Goal: Information Seeking & Learning: Learn about a topic

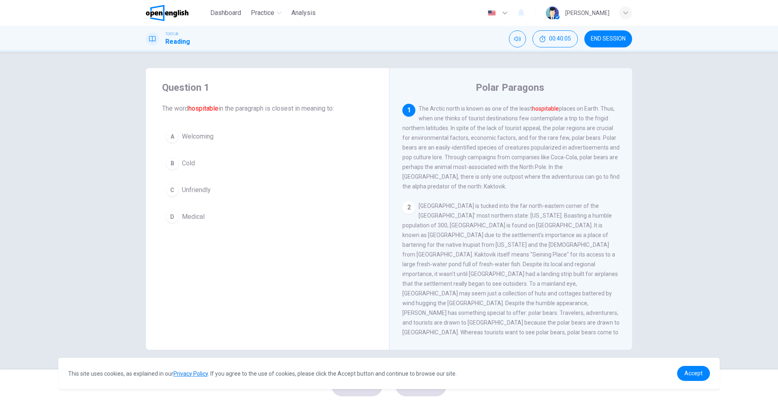
click at [436, 109] on span "The Arctic north is known as one of the least hospitable places on Earth. Thus,…" at bounding box center [510, 147] width 217 height 84
drag, startPoint x: 431, startPoint y: 108, endPoint x: 467, endPoint y: 128, distance: 41.6
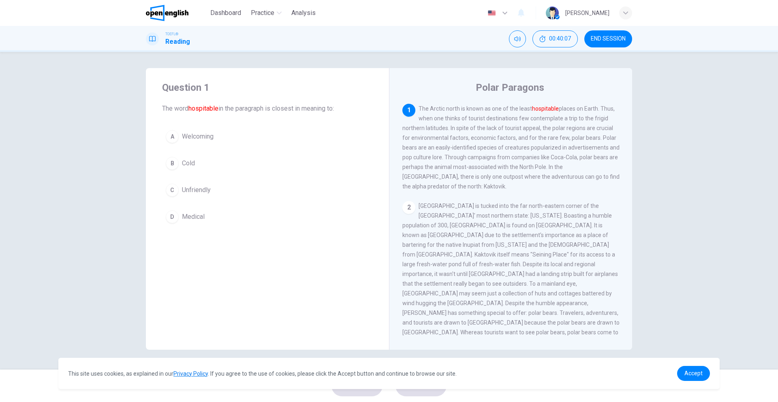
click at [477, 118] on span "The Arctic north is known as one of the least hospitable places on Earth. Thus,…" at bounding box center [510, 147] width 217 height 84
drag, startPoint x: 470, startPoint y: 138, endPoint x: 579, endPoint y: 186, distance: 119.7
click at [579, 187] on div "1 The Arctic north is known as one of the least hospitable places on Earth. Thu…" at bounding box center [510, 148] width 217 height 88
drag, startPoint x: 565, startPoint y: 177, endPoint x: 498, endPoint y: 190, distance: 68.8
click at [520, 192] on div "1 The Arctic north is known as one of the least hospitable places on Earth. Thu…" at bounding box center [516, 220] width 228 height 233
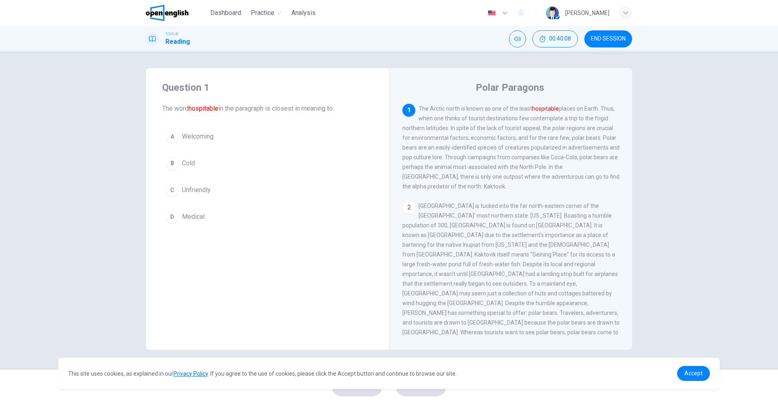
drag, startPoint x: 477, startPoint y: 190, endPoint x: 494, endPoint y: 194, distance: 17.5
click at [492, 195] on div "1 The Arctic north is known as one of the least hospitable places on Earth. Thu…" at bounding box center [516, 220] width 228 height 233
drag, startPoint x: 606, startPoint y: 248, endPoint x: 508, endPoint y: 250, distance: 98.1
click at [522, 255] on span "Kaktovik is tucked into the far north-eastern corner of the United States' most…" at bounding box center [510, 274] width 217 height 143
drag, startPoint x: 491, startPoint y: 242, endPoint x: 536, endPoint y: 298, distance: 71.5
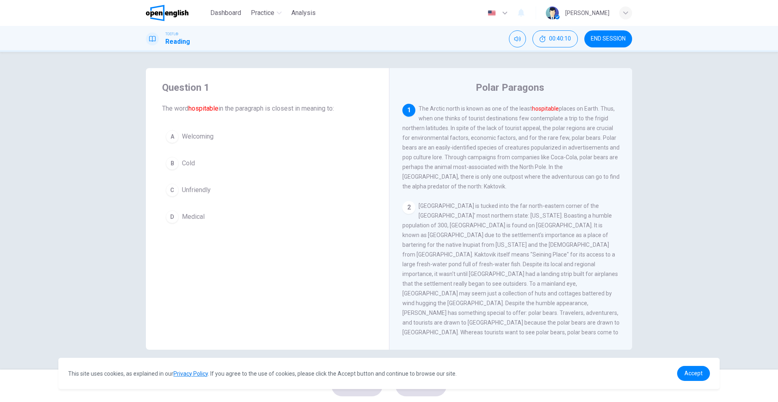
click at [593, 300] on span "Kaktovik is tucked into the far north-eastern corner of the United States' most…" at bounding box center [510, 274] width 217 height 143
drag, startPoint x: 427, startPoint y: 295, endPoint x: 508, endPoint y: 358, distance: 102.9
click at [440, 318] on div "2 Kaktovik is tucked into the far north-eastern corner of the United States' mo…" at bounding box center [510, 274] width 217 height 146
click at [700, 372] on span "Accept" at bounding box center [693, 373] width 18 height 6
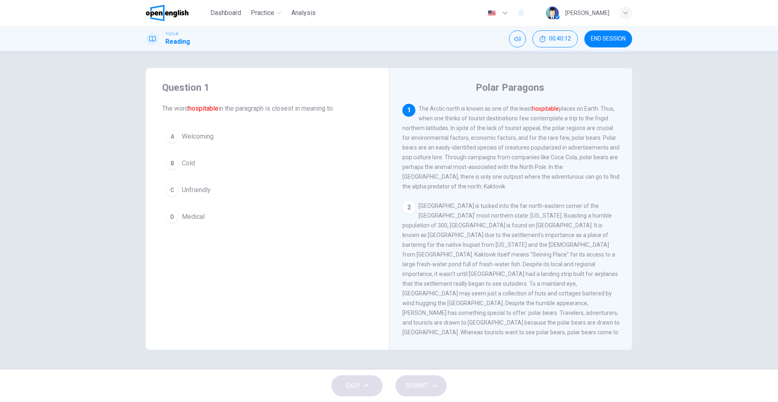
drag, startPoint x: 520, startPoint y: 264, endPoint x: 471, endPoint y: 258, distance: 49.9
click at [464, 266] on span "Kaktovik is tucked into the far north-eastern corner of the United States' most…" at bounding box center [510, 274] width 217 height 143
drag, startPoint x: 485, startPoint y: 262, endPoint x: 598, endPoint y: 259, distance: 113.5
click at [598, 259] on div "2 Kaktovik is tucked into the far north-eastern corner of the United States' mo…" at bounding box center [510, 274] width 217 height 146
drag, startPoint x: 586, startPoint y: 252, endPoint x: 557, endPoint y: 33, distance: 221.6
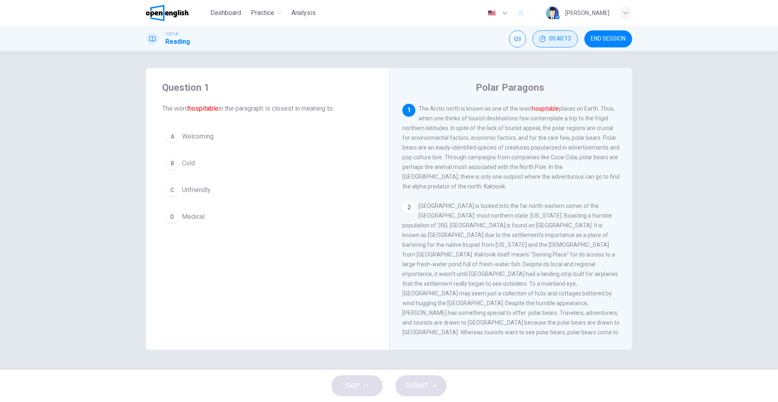
click at [576, 133] on div "1 The Arctic north is known as one of the least hospitable places on Earth. Thu…" at bounding box center [516, 220] width 228 height 233
drag, startPoint x: 229, startPoint y: 154, endPoint x: 215, endPoint y: 167, distance: 19.8
click at [229, 154] on button "B Cold" at bounding box center [267, 163] width 211 height 20
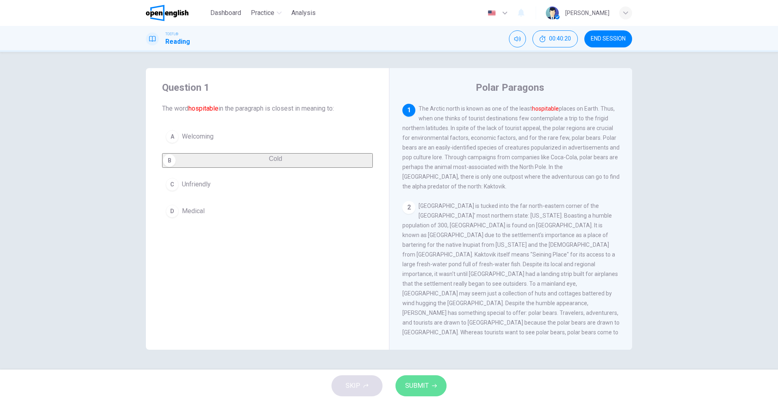
click at [427, 378] on button "SUBMIT" at bounding box center [420, 385] width 51 height 21
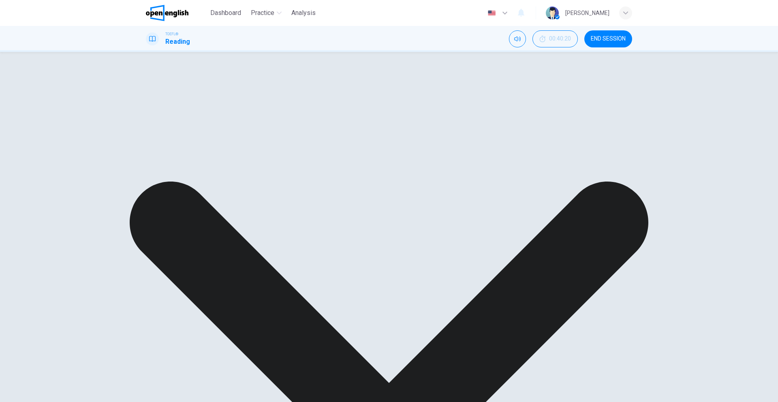
drag, startPoint x: 483, startPoint y: 252, endPoint x: 535, endPoint y: 256, distance: 52.4
click at [538, 255] on span "Kaktovik is tucked into the far north-eastern corner of the United States' most…" at bounding box center [510, 274] width 217 height 143
drag, startPoint x: 491, startPoint y: 262, endPoint x: 443, endPoint y: 263, distance: 47.4
click at [455, 268] on div "2 Kaktovik is tucked into the far north-eastern corner of the United States' mo…" at bounding box center [510, 274] width 217 height 146
drag, startPoint x: 468, startPoint y: 141, endPoint x: 575, endPoint y: 153, distance: 107.2
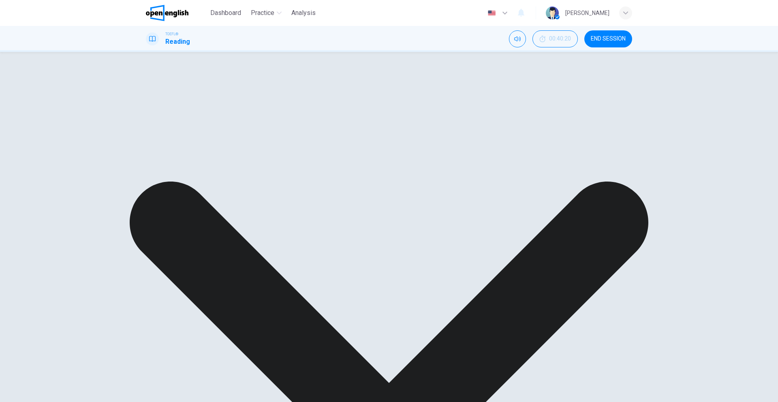
click at [575, 154] on span "The Arctic north is known as one of the least hospitable places on Earth. Thus,…" at bounding box center [510, 147] width 217 height 84
click at [512, 11] on button "button" at bounding box center [498, 13] width 30 height 16
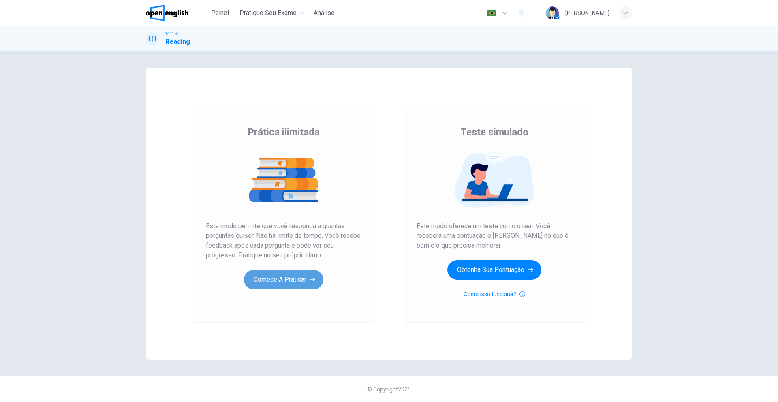
click at [289, 284] on button "Comece a praticar" at bounding box center [283, 279] width 79 height 19
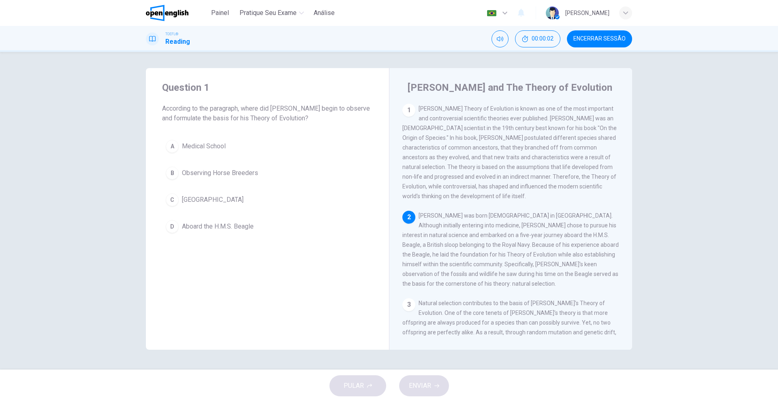
drag, startPoint x: 457, startPoint y: 117, endPoint x: 482, endPoint y: 157, distance: 47.3
click at [479, 150] on span "Charles Darwin's Theory of Evolution is known as one of the most important and …" at bounding box center [509, 152] width 214 height 94
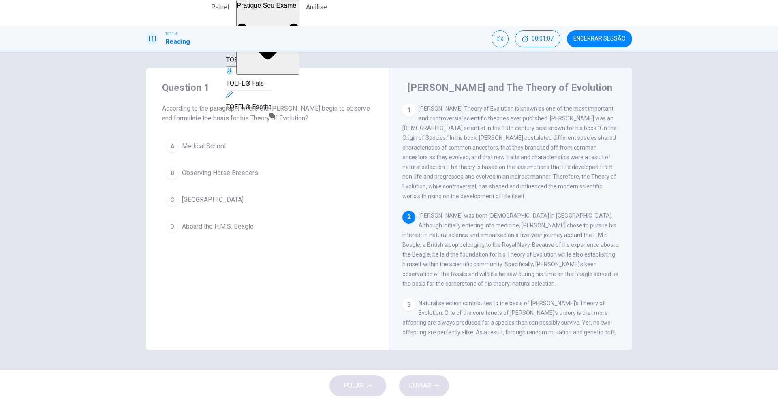
click at [271, 64] on span "TOEFL® Escuta" at bounding box center [248, 60] width 45 height 8
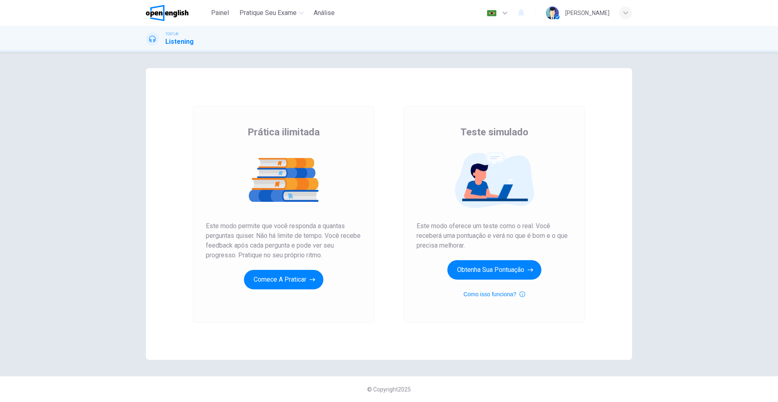
click at [296, 291] on div "Prática ilimitada Este modo permite que você responda a quantas perguntas quise…" at bounding box center [284, 214] width 182 height 217
click at [289, 285] on button "Comece a praticar" at bounding box center [283, 279] width 79 height 19
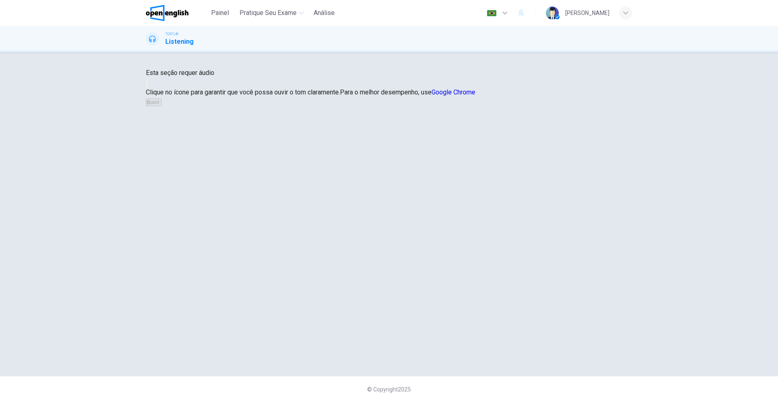
click at [147, 87] on button "button" at bounding box center [147, 83] width 2 height 8
click at [162, 104] on icon "button" at bounding box center [162, 104] width 0 height 0
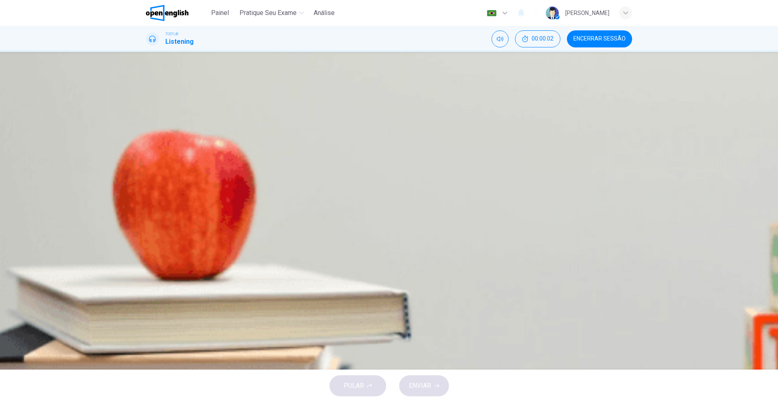
click at [149, 206] on icon "button" at bounding box center [149, 206] width 0 height 0
drag, startPoint x: 186, startPoint y: 151, endPoint x: 166, endPoint y: 147, distance: 20.6
click at [146, 212] on span at bounding box center [146, 212] width 0 height 0
click at [162, 147] on div "B" at bounding box center [156, 140] width 13 height 13
click at [269, 125] on span "Service design and service standard" at bounding box center [217, 120] width 103 height 10
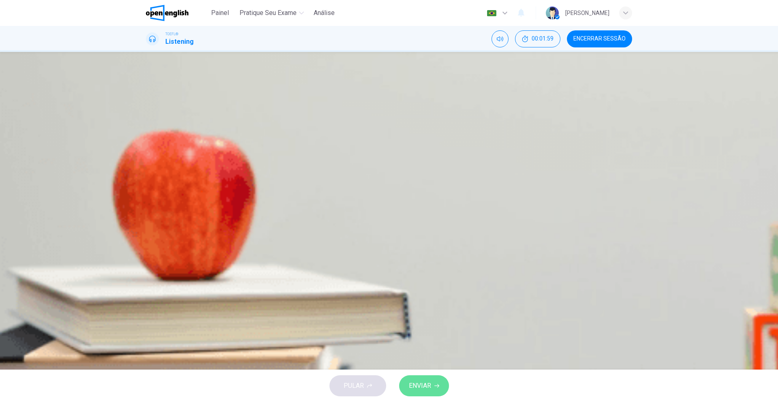
click at [432, 379] on button "ENVIAR" at bounding box center [424, 385] width 50 height 21
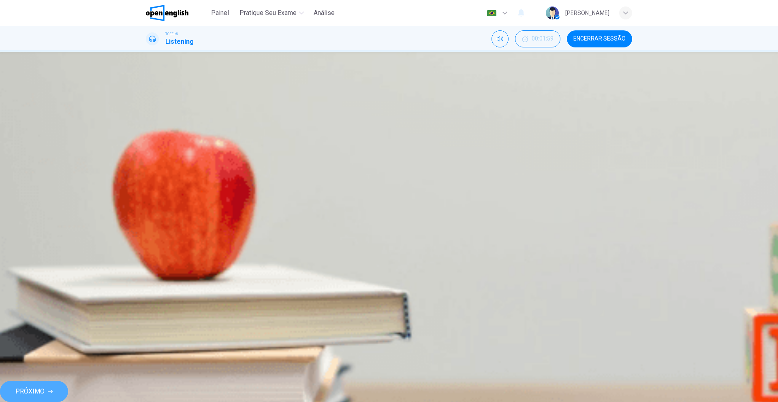
click at [45, 386] on span "PRÓXIMO" at bounding box center [29, 391] width 29 height 11
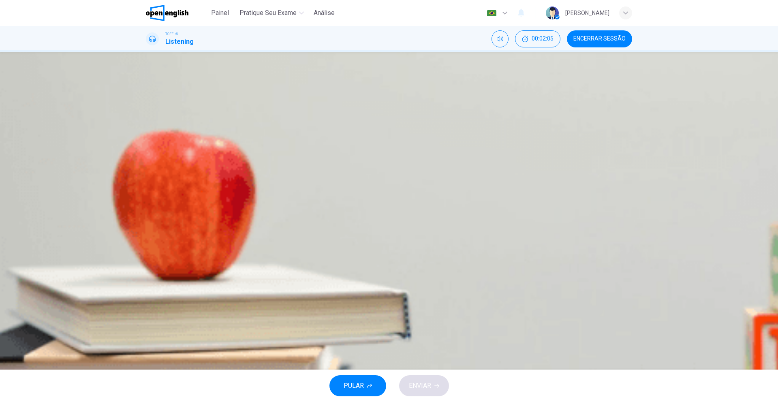
click at [158, 207] on icon "button" at bounding box center [154, 210] width 7 height 7
type input "**"
